Goal: Task Accomplishment & Management: Use online tool/utility

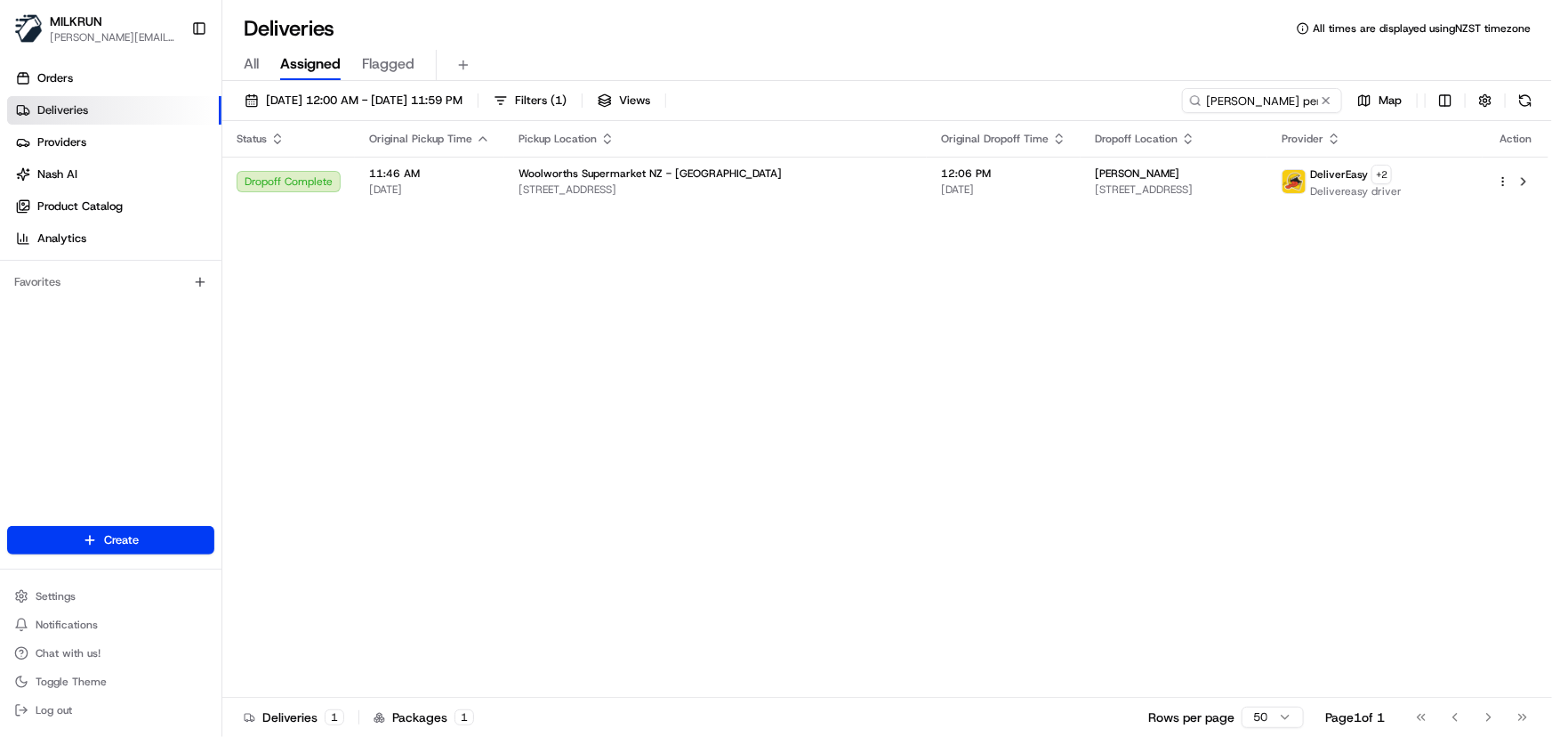
click at [251, 86] on div "[DATE] 12:00 AM - [DATE] 11:59 PM Filters ( 1 ) Views [PERSON_NAME] per Map Sta…" at bounding box center [887, 410] width 1330 height 659
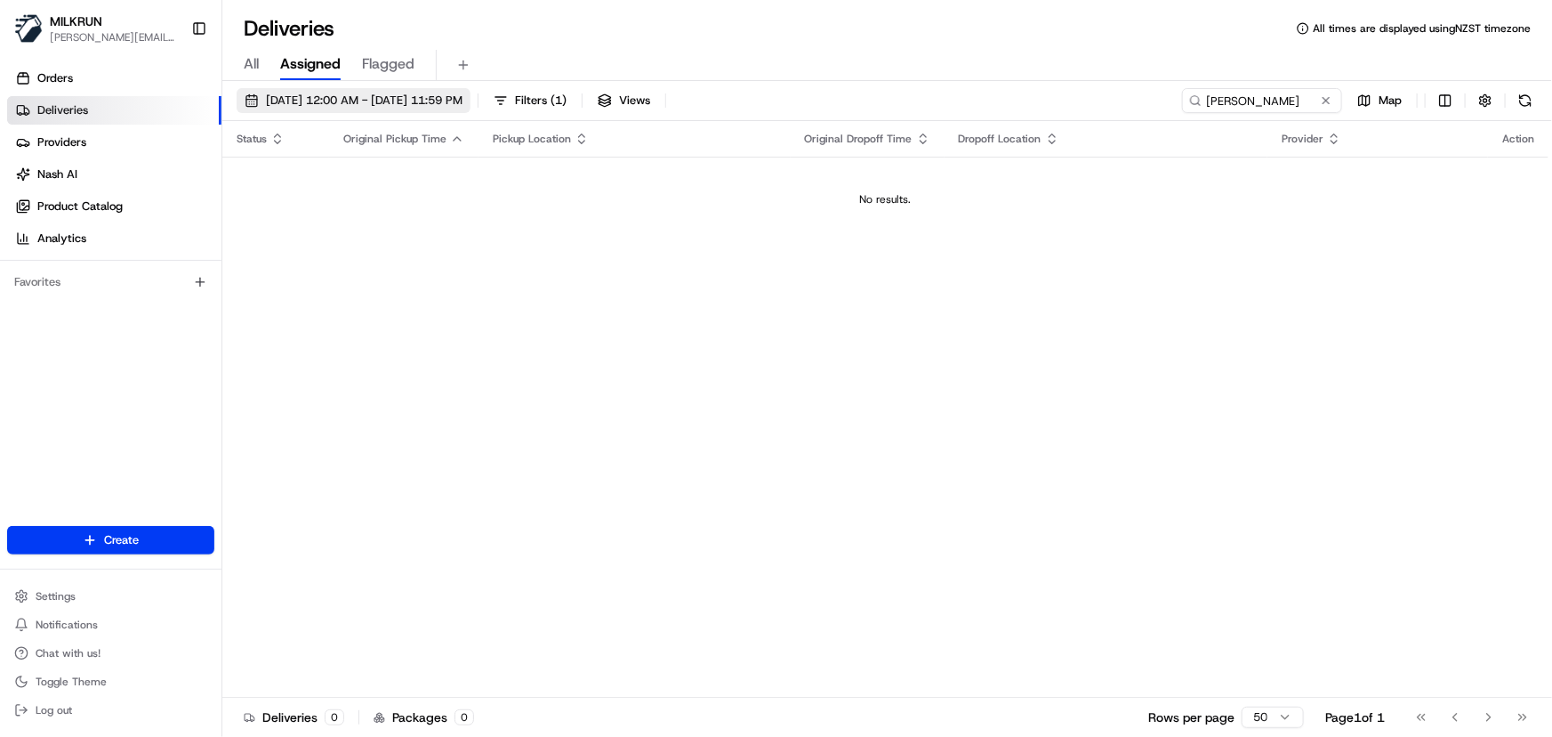
type input "[PERSON_NAME]"
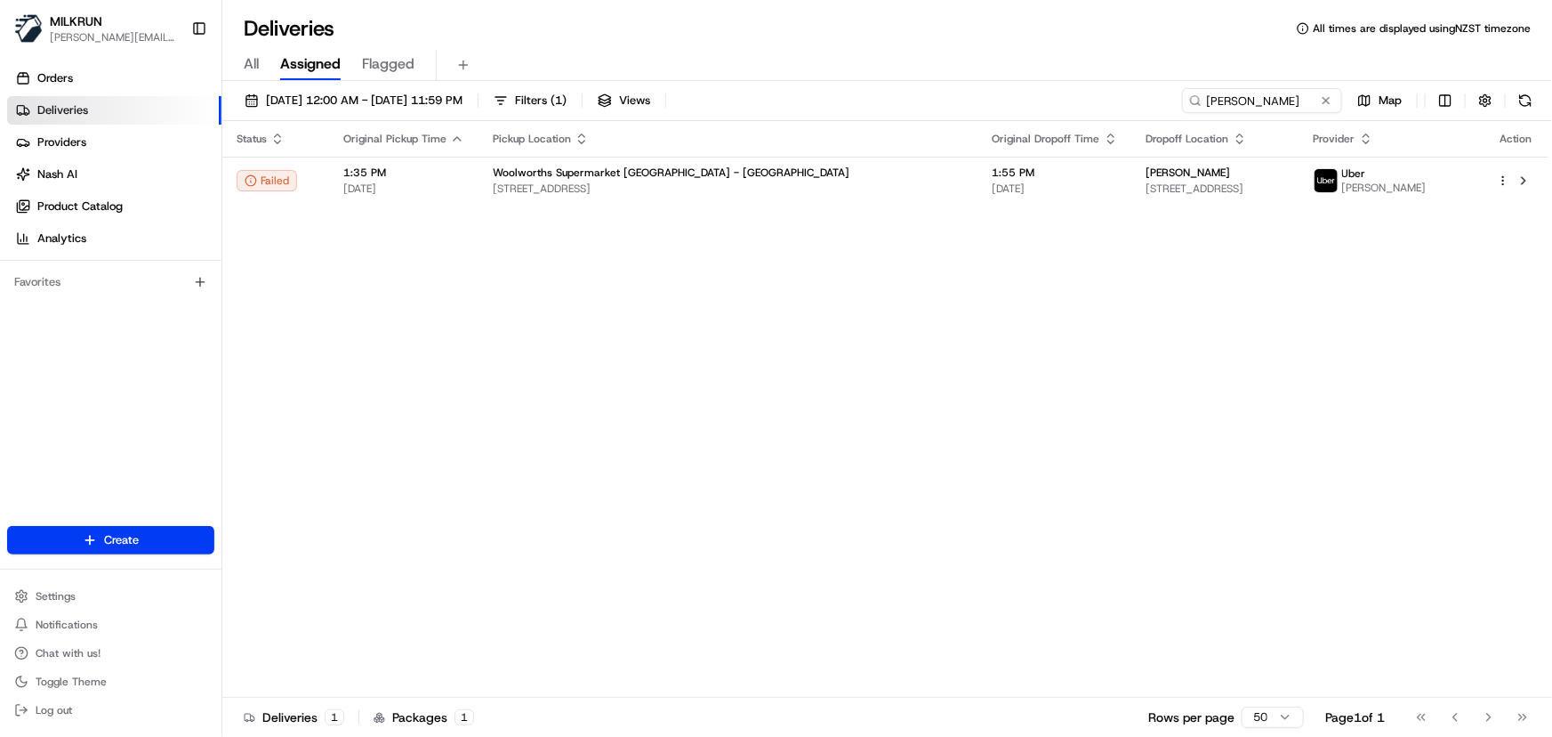
click at [968, 379] on div "Status Original Pickup Time Pickup Location Original Dropoff Time Dropoff Locat…" at bounding box center [885, 409] width 1326 height 576
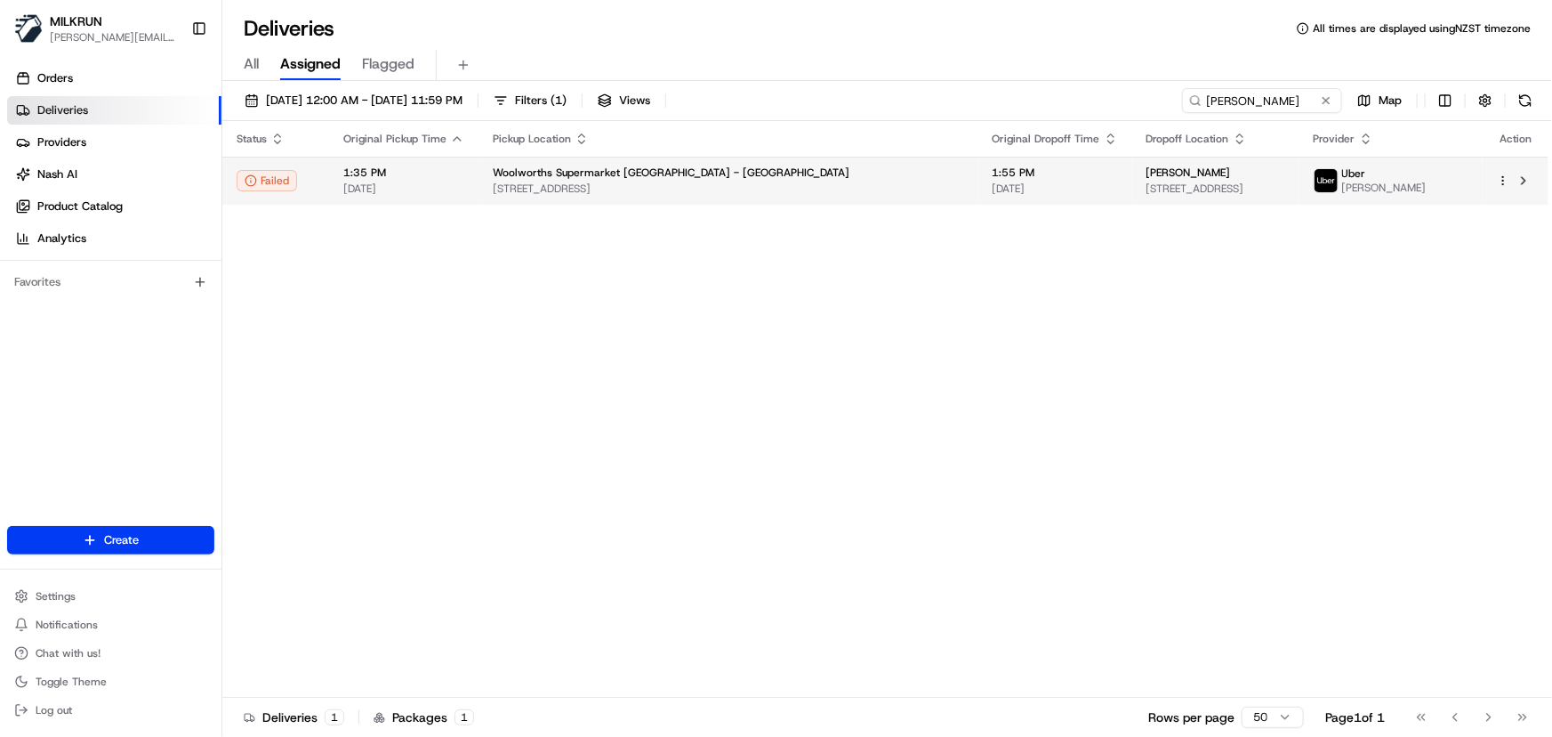
click at [1506, 178] on html "MILKRUN [PERSON_NAME][EMAIL_ADDRESS][DOMAIN_NAME] Toggle Sidebar Orders Deliver…" at bounding box center [776, 368] width 1552 height 737
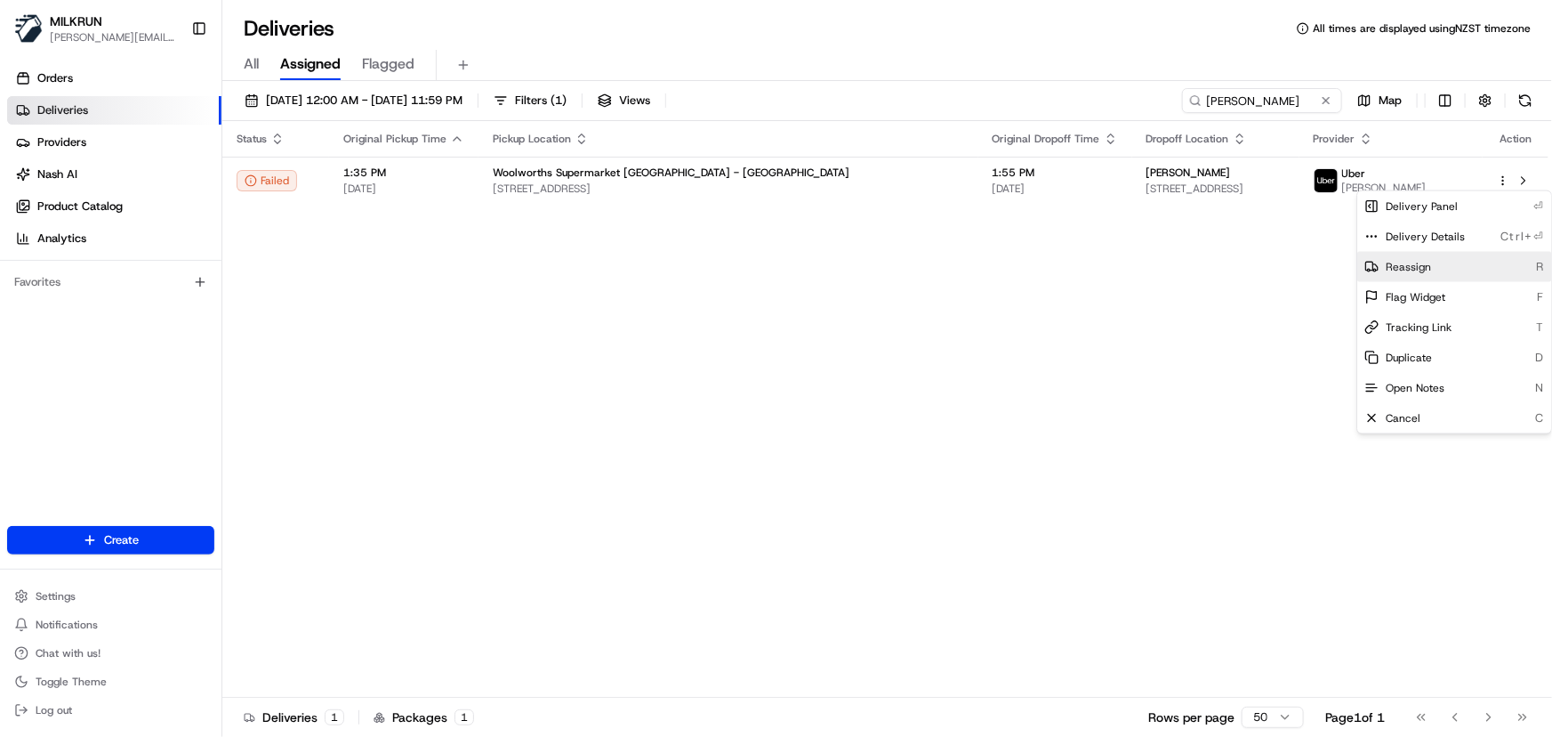
click at [1389, 262] on span "Reassign" at bounding box center [1408, 267] width 45 height 14
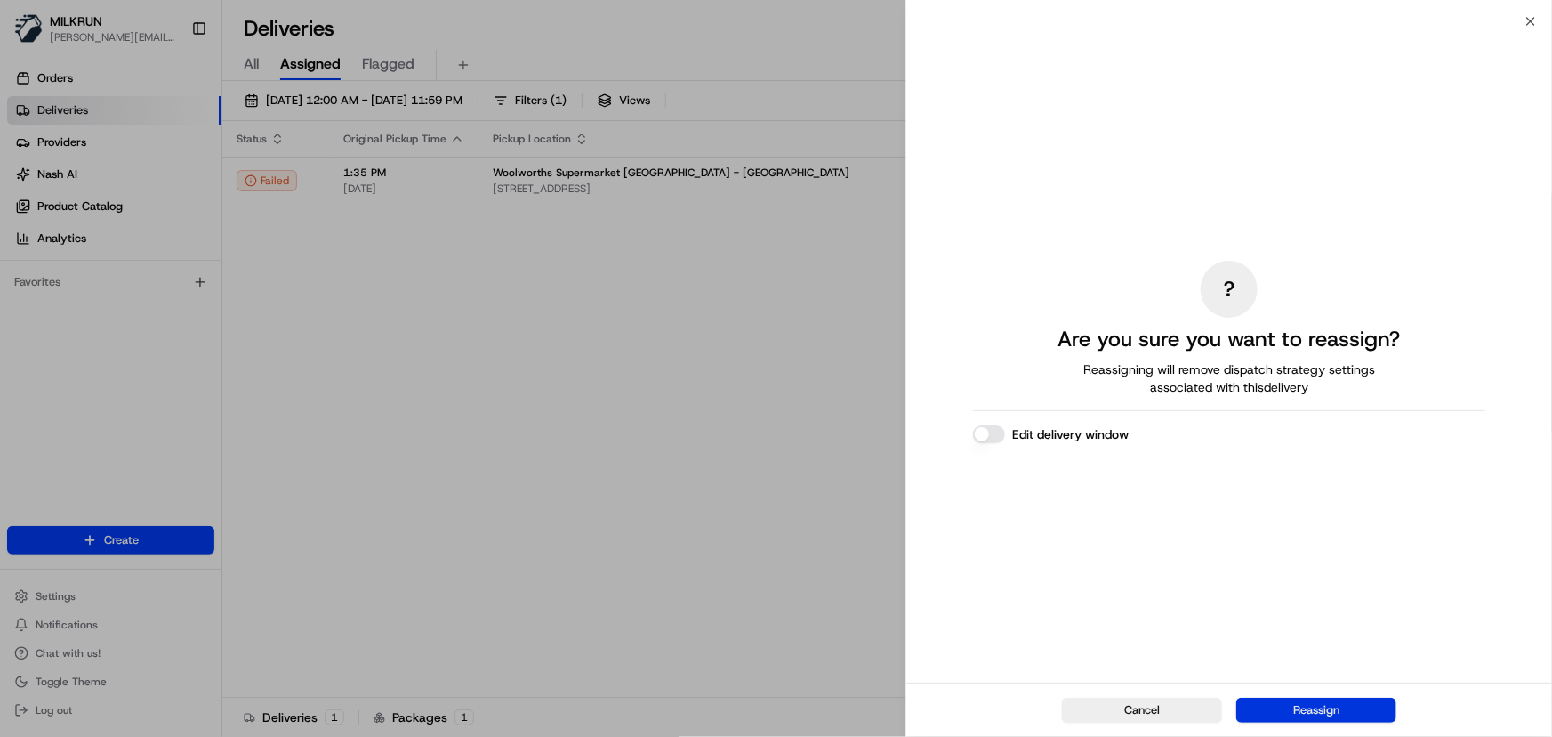
click at [1284, 715] on button "Reassign" at bounding box center [1316, 709] width 160 height 25
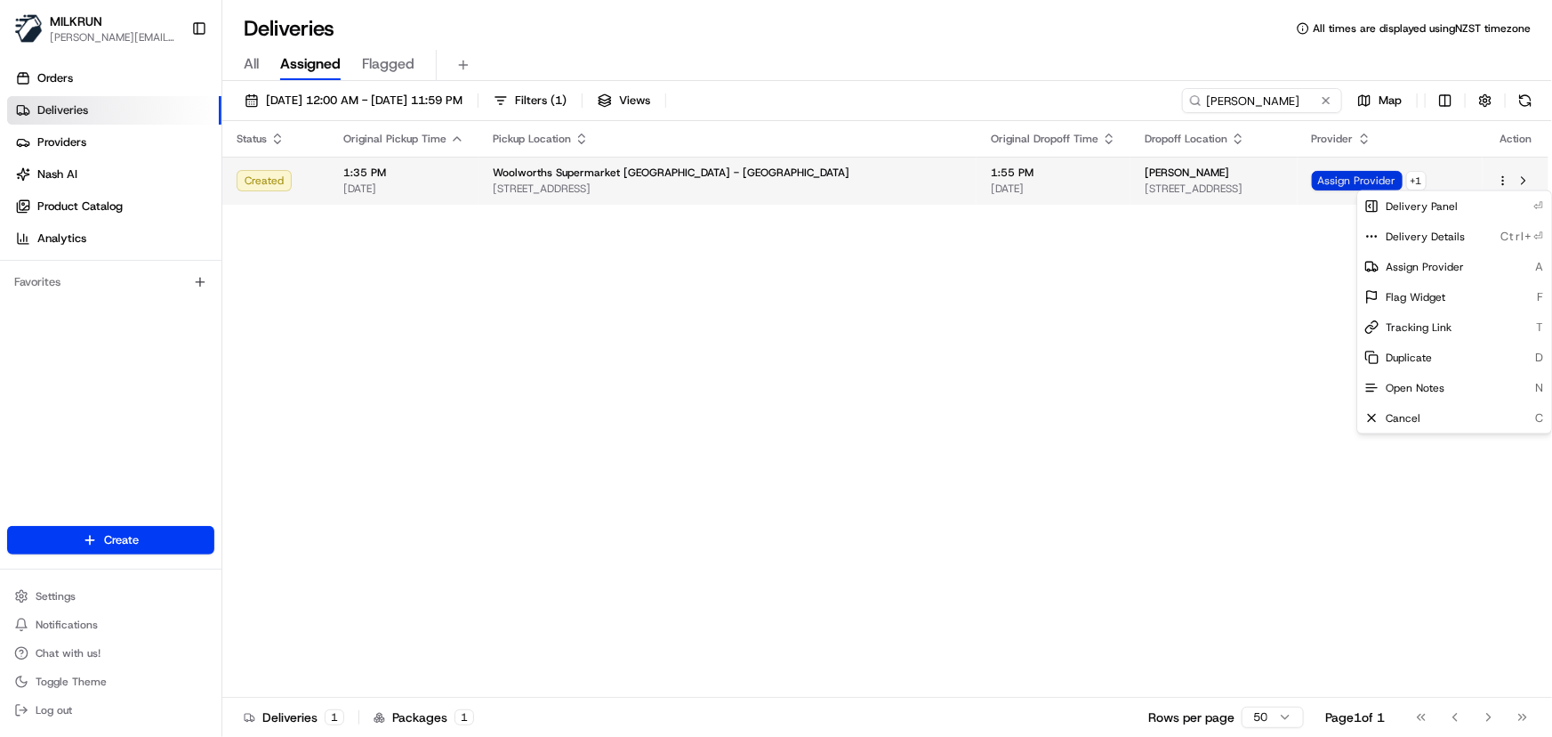
click at [1345, 182] on span "Assign Provider" at bounding box center [1357, 181] width 91 height 20
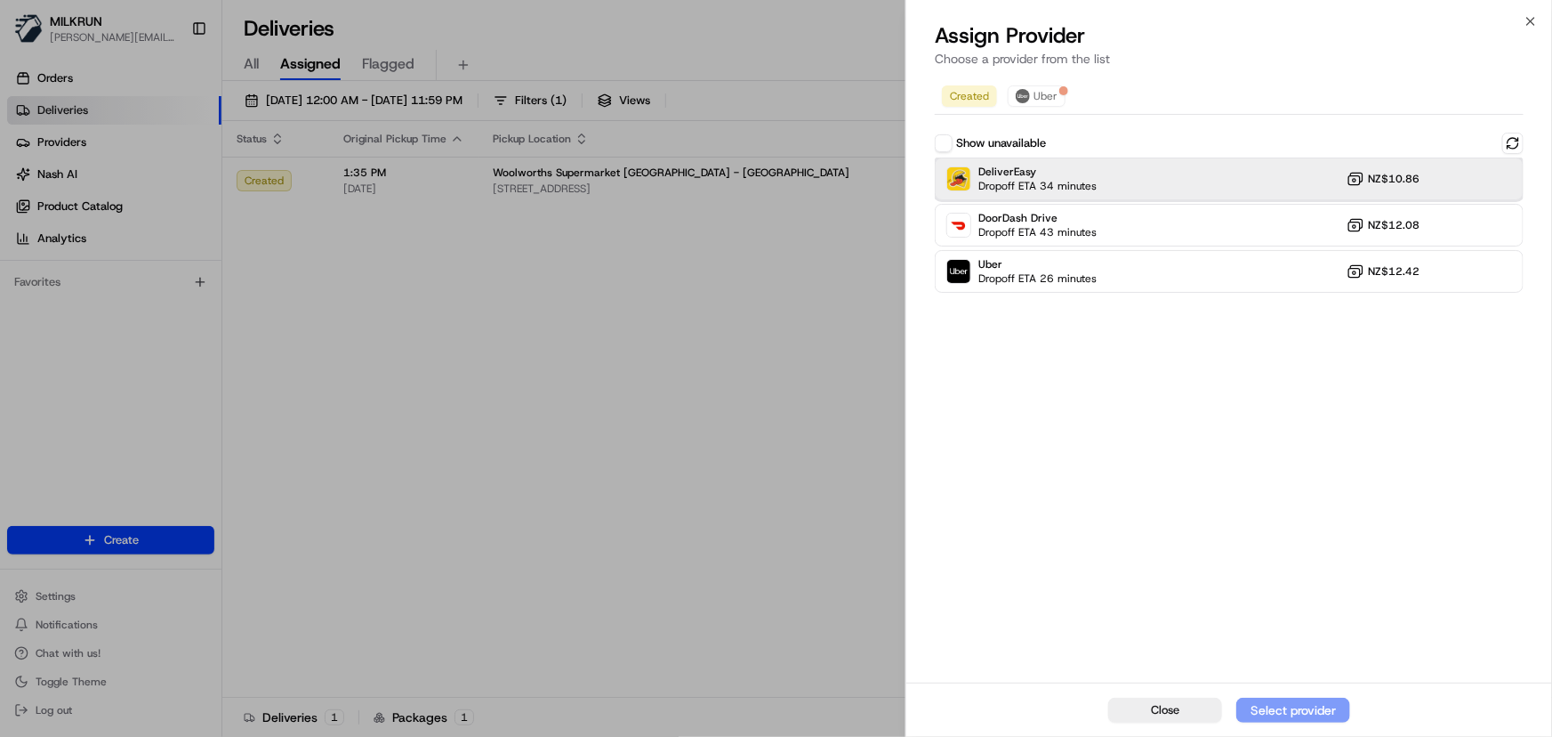
click at [1174, 178] on div "DeliverEasy Dropoff ETA 34 minutes NZ$10.86" at bounding box center [1229, 178] width 589 height 43
click at [1292, 703] on div "Assign Provider" at bounding box center [1293, 710] width 87 height 18
